Goal: Information Seeking & Learning: Learn about a topic

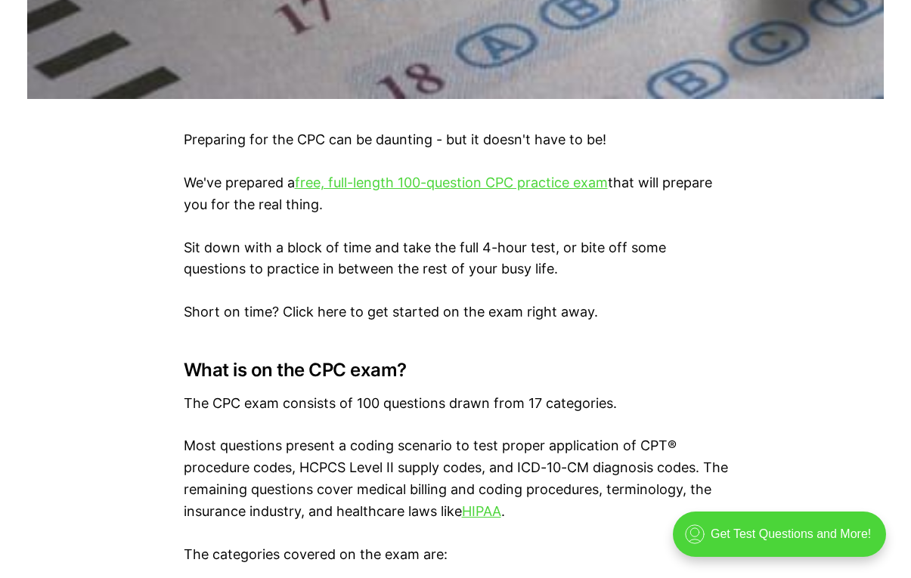
scroll to position [895, 0]
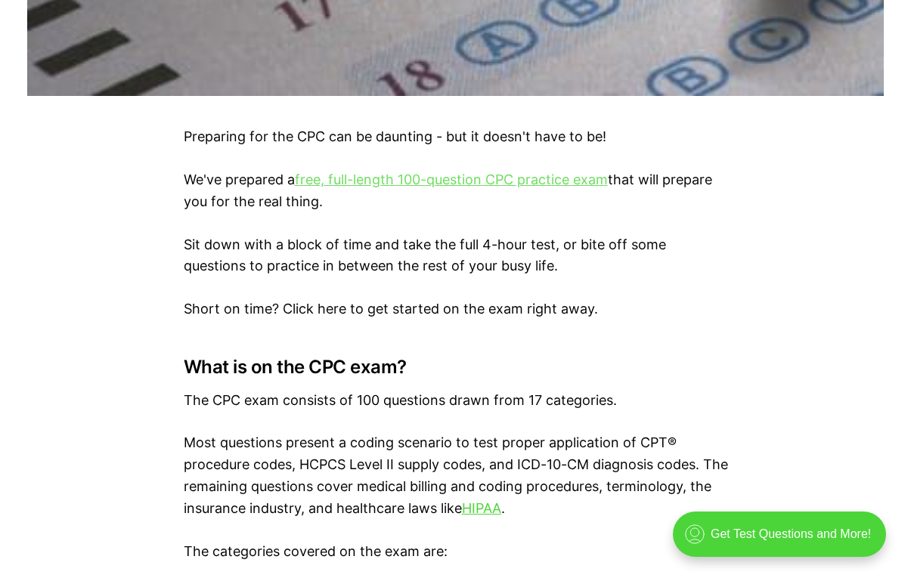
click at [517, 180] on link "free, full-length 100-question CPC practice exam" at bounding box center [451, 180] width 313 height 16
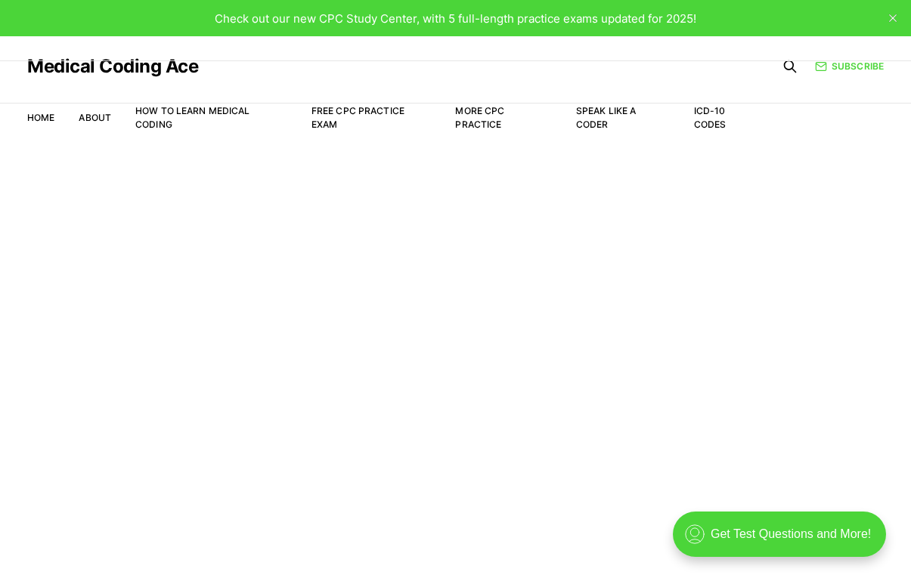
click at [889, 16] on icon "close" at bounding box center [893, 18] width 8 height 8
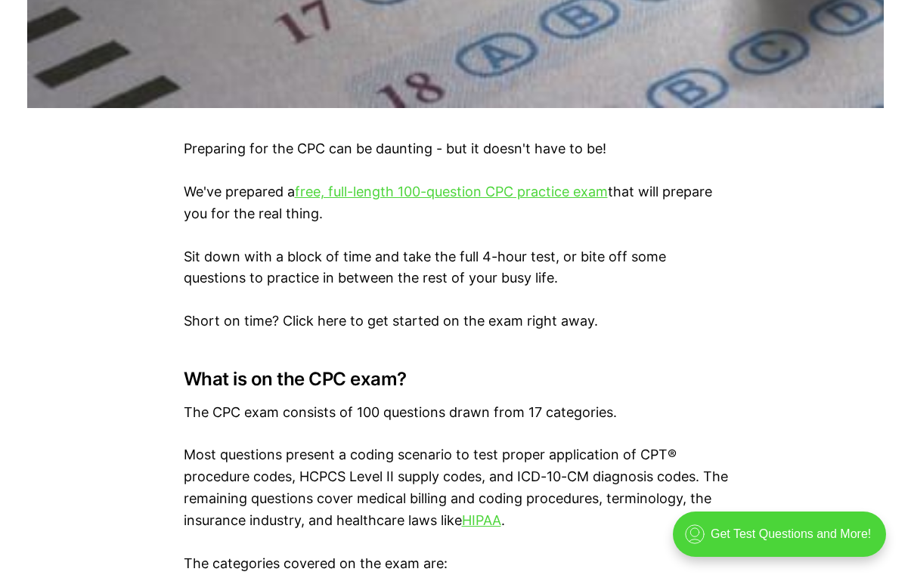
scroll to position [873, 0]
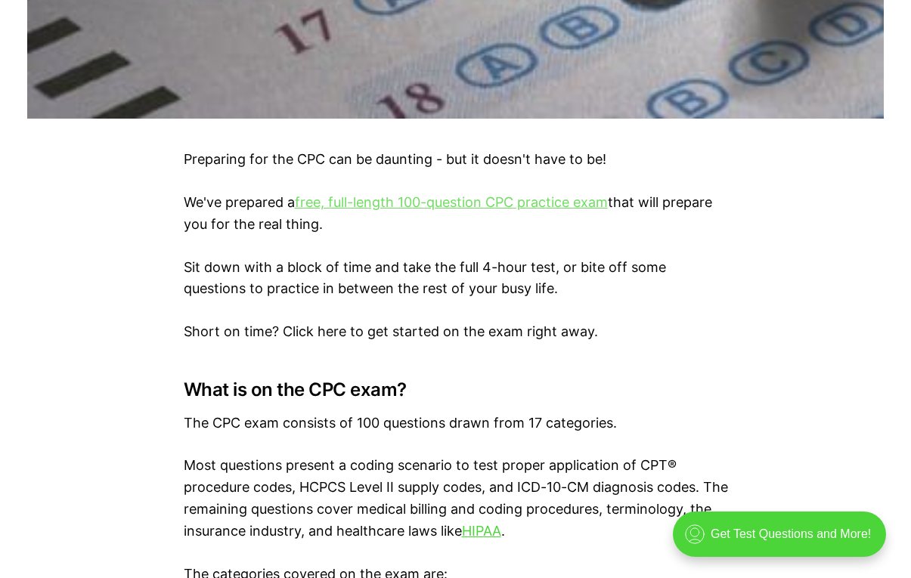
click at [528, 202] on link "free, full-length 100-question CPC practice exam" at bounding box center [451, 202] width 313 height 16
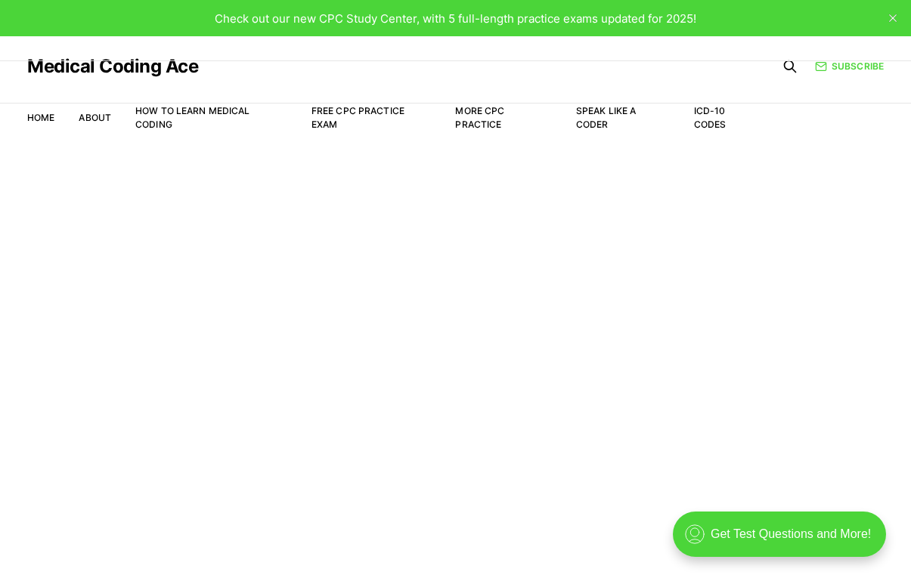
click at [891, 17] on icon "close" at bounding box center [893, 18] width 8 height 8
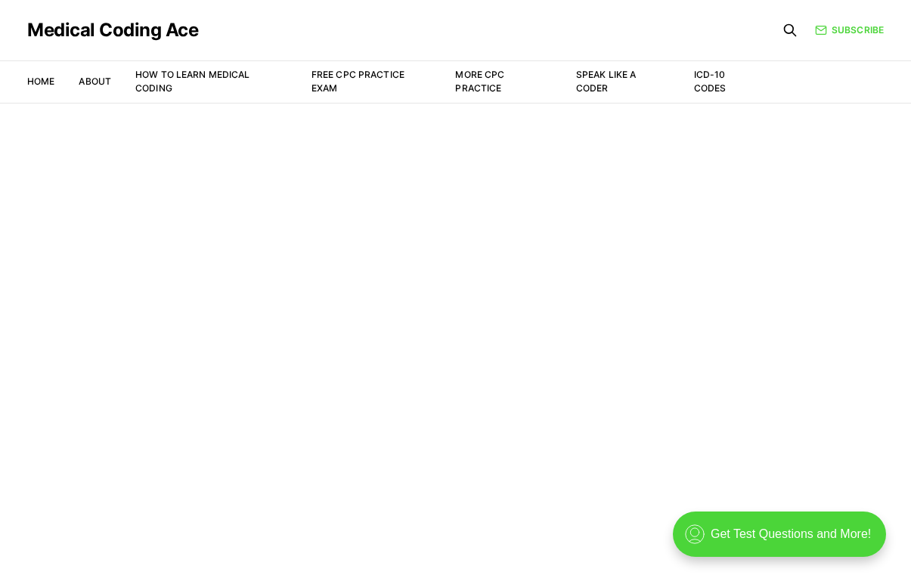
click at [453, 153] on main "Welcome to the Study Center - Student Plan" at bounding box center [455, 340] width 911 height 475
